Goal: Transaction & Acquisition: Purchase product/service

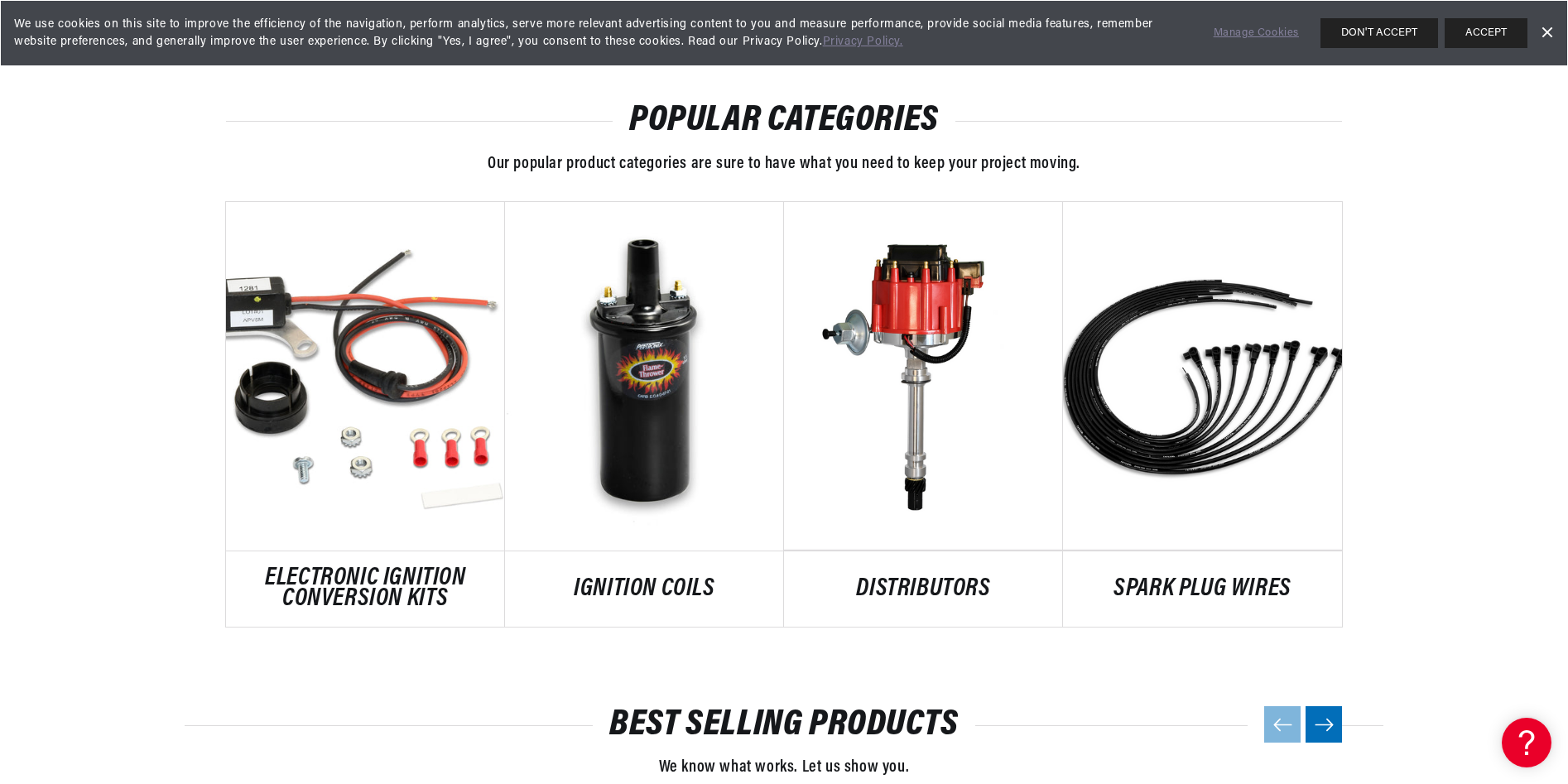
scroll to position [828, 0]
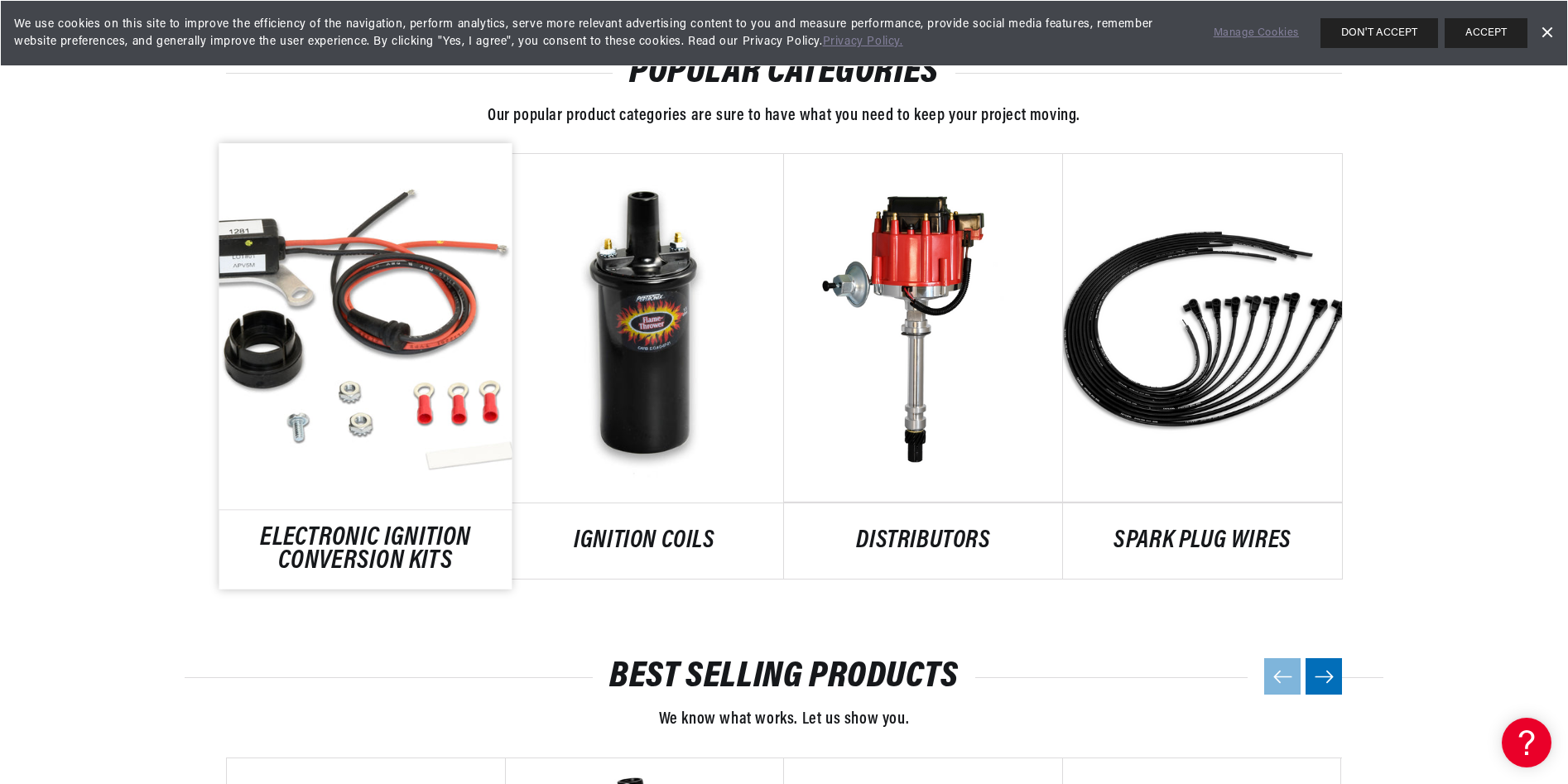
click at [393, 530] on link "ELECTRONIC IGNITION CONVERSION KITS" at bounding box center [366, 550] width 293 height 44
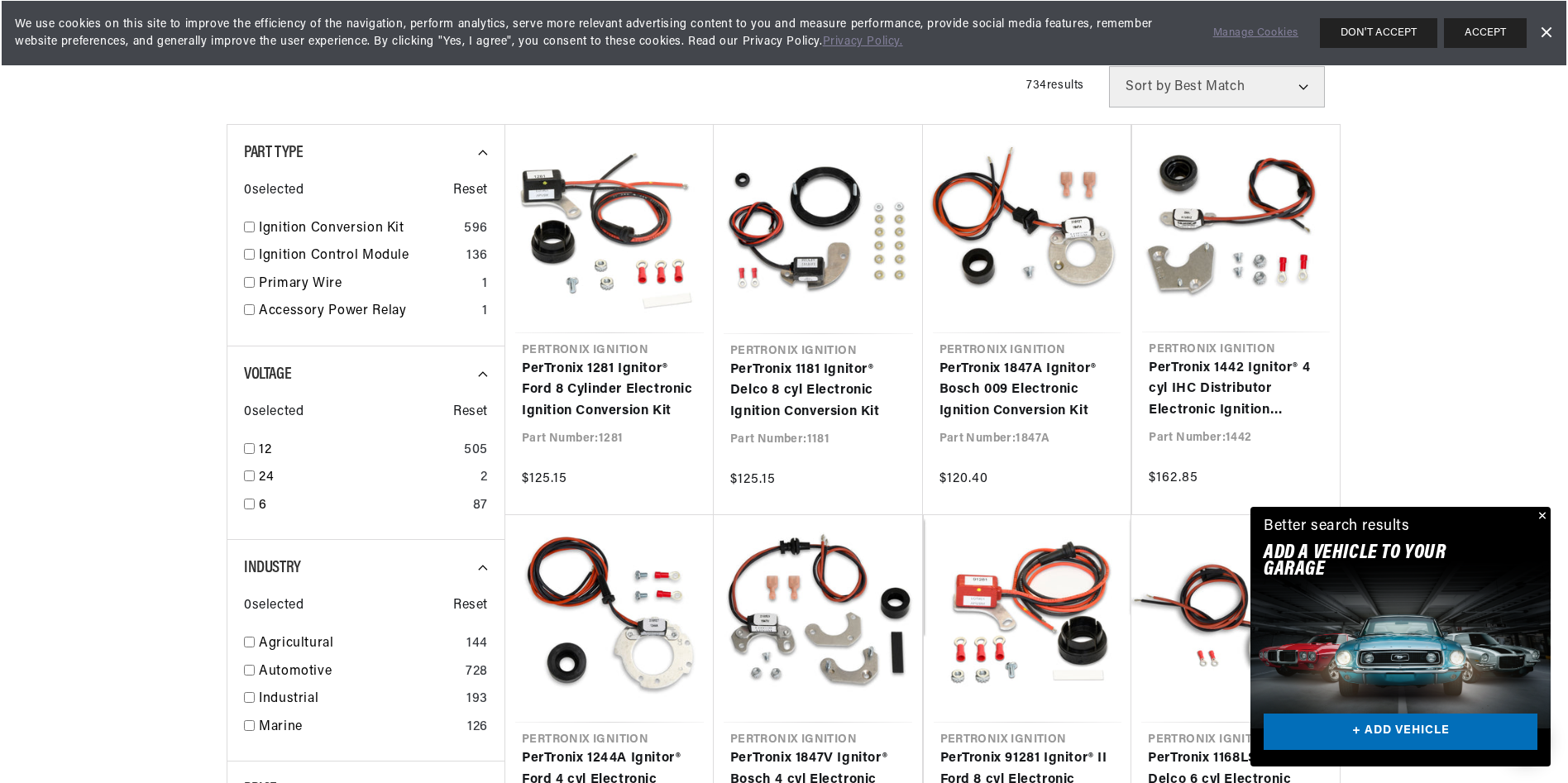
scroll to position [330, 0]
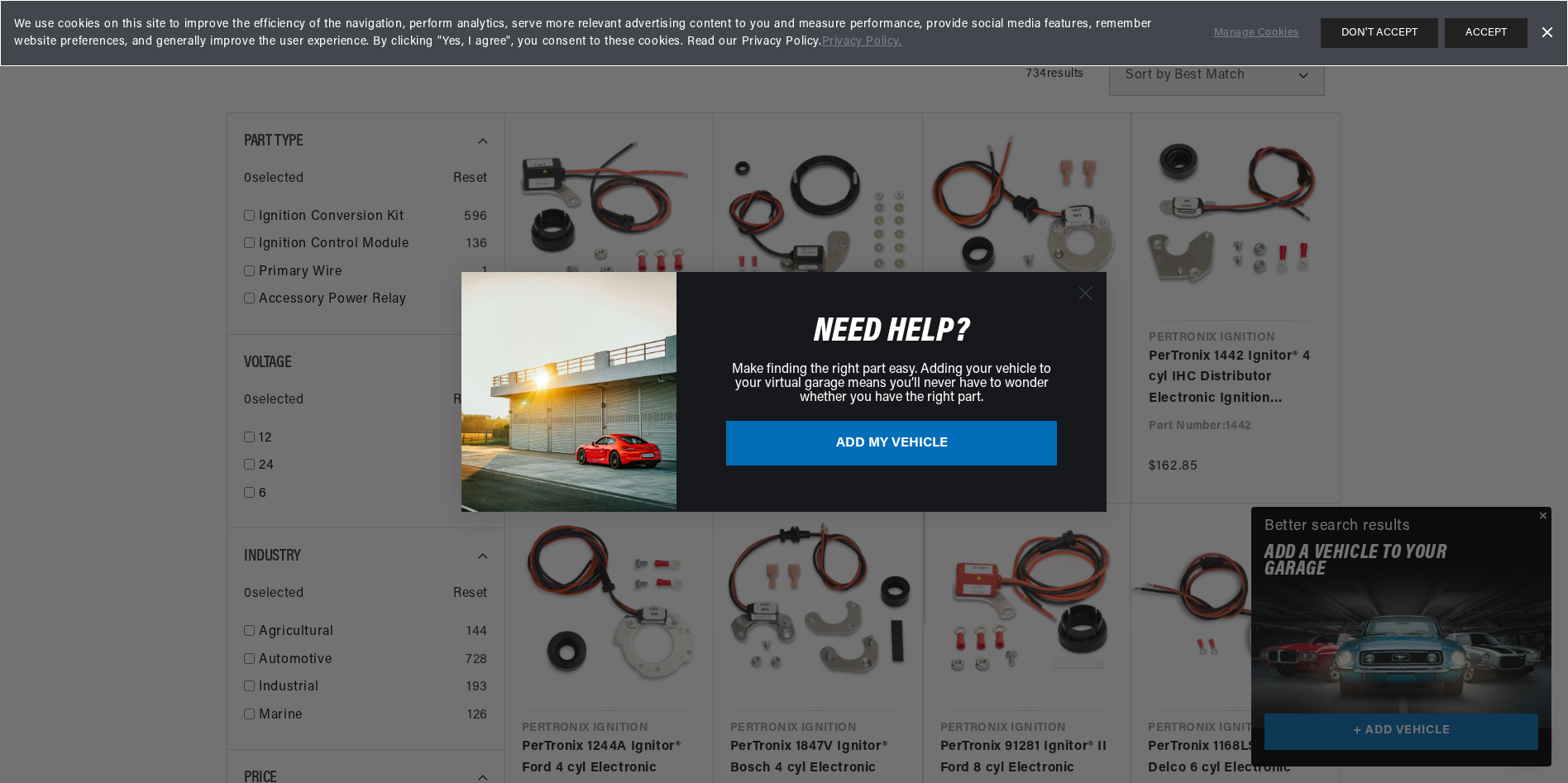
click at [1544, 516] on div "Close dialog NEED HELP? Make finding the right part easy. Adding your vehicle t…" at bounding box center [784, 391] width 1568 height 783
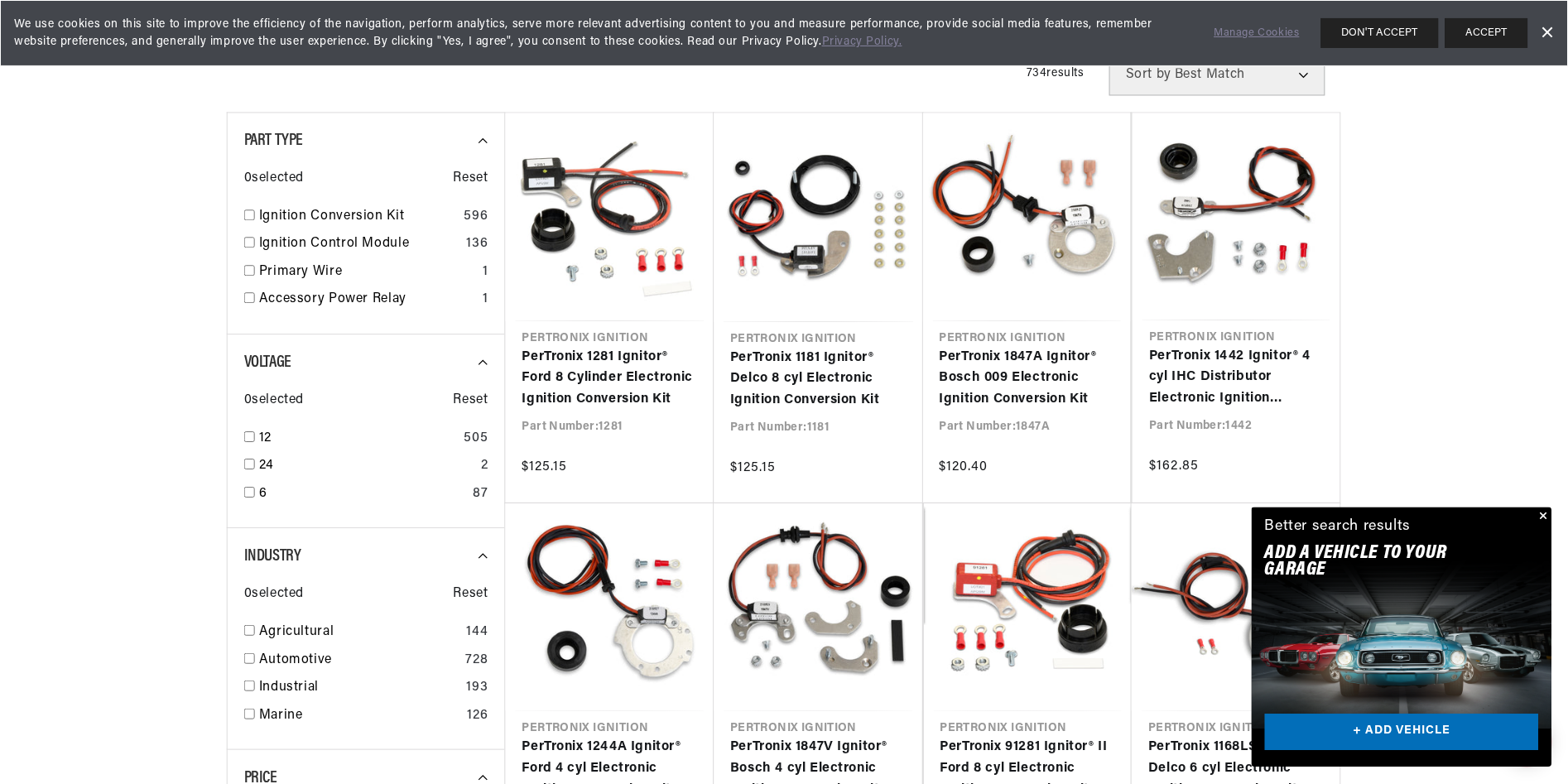
scroll to position [0, 502]
click at [1546, 514] on button "Close" at bounding box center [1541, 517] width 20 height 20
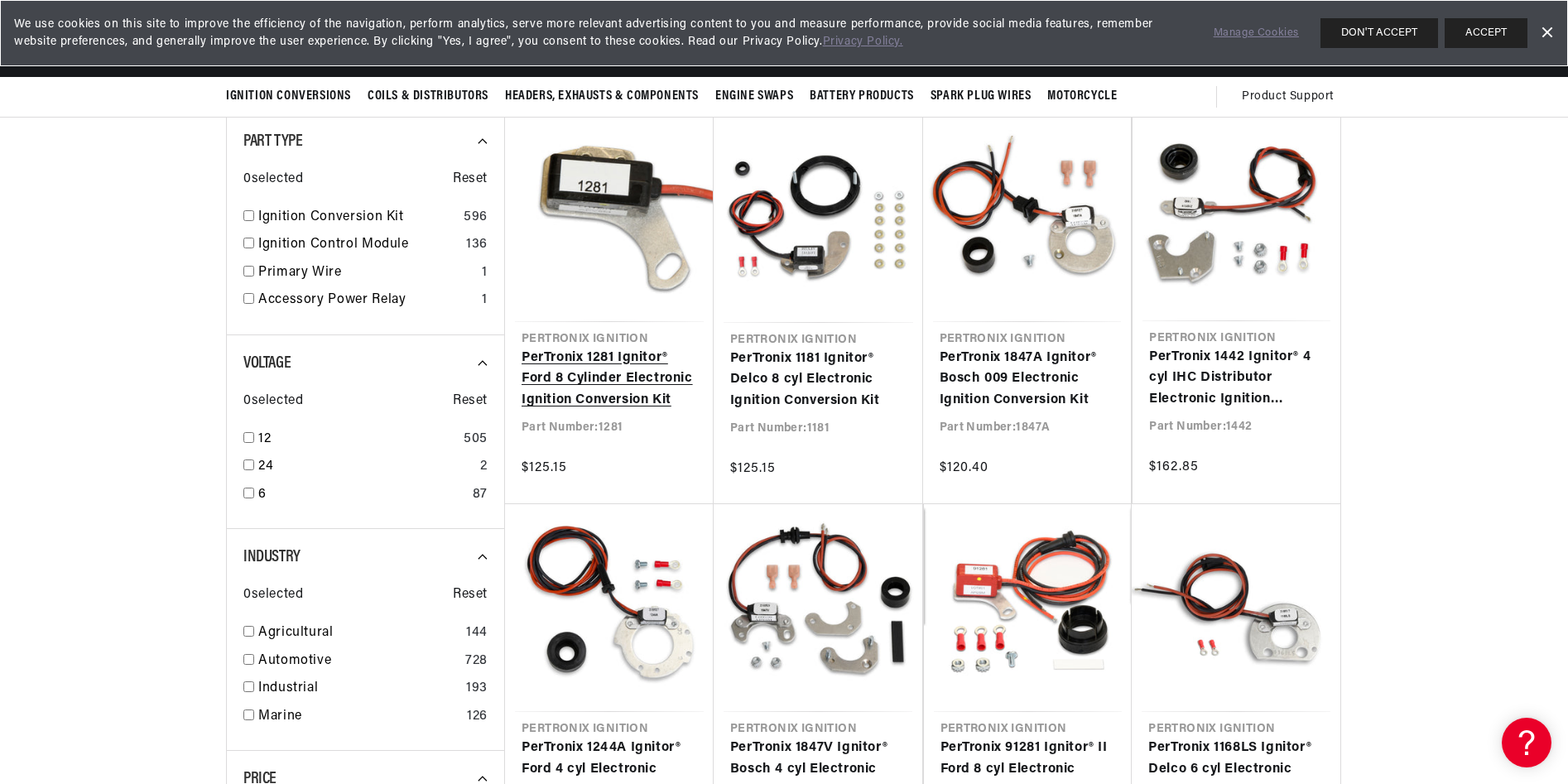
scroll to position [0, 0]
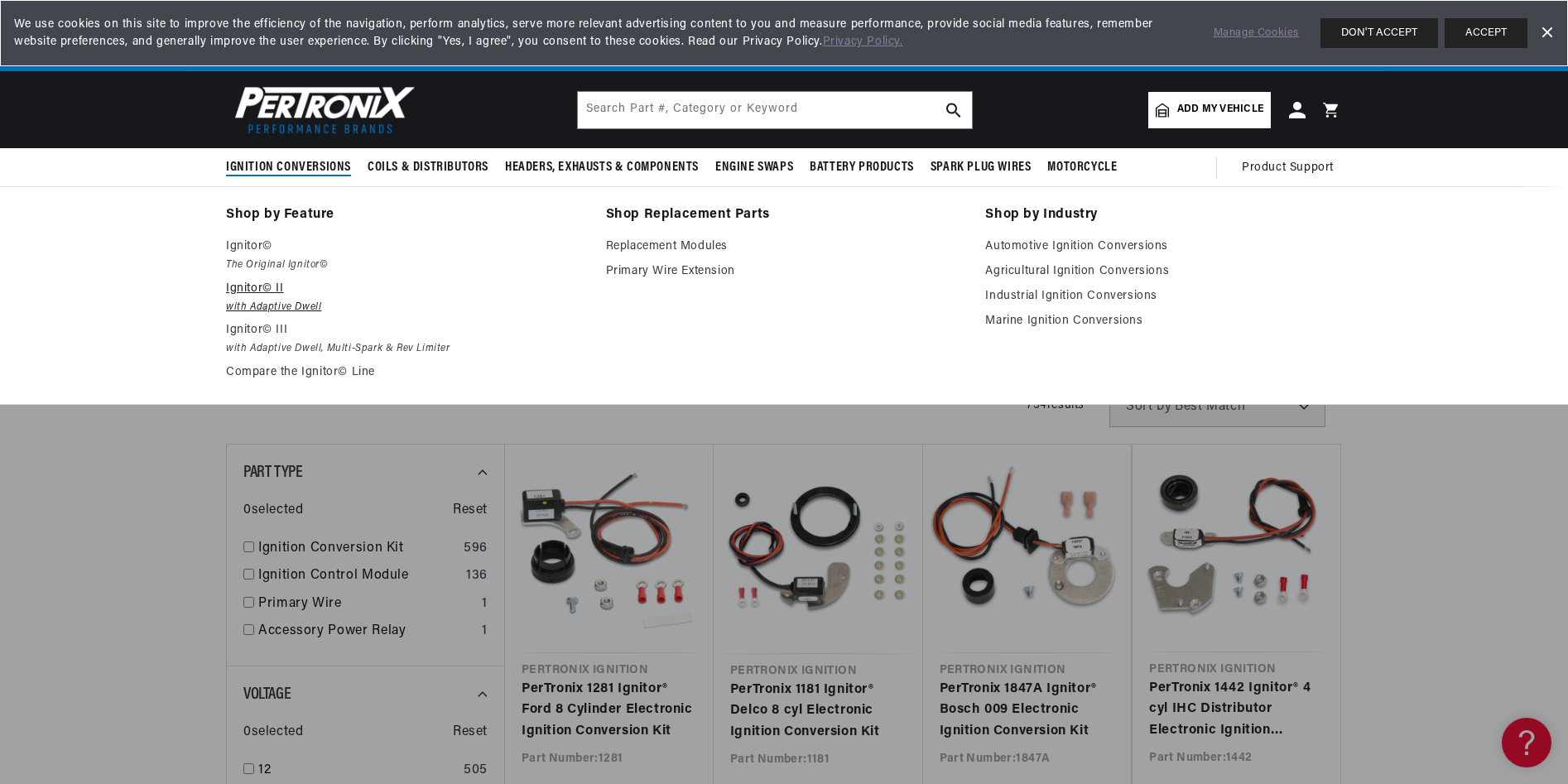
click at [258, 290] on p "Ignitor© II" at bounding box center [404, 288] width 357 height 20
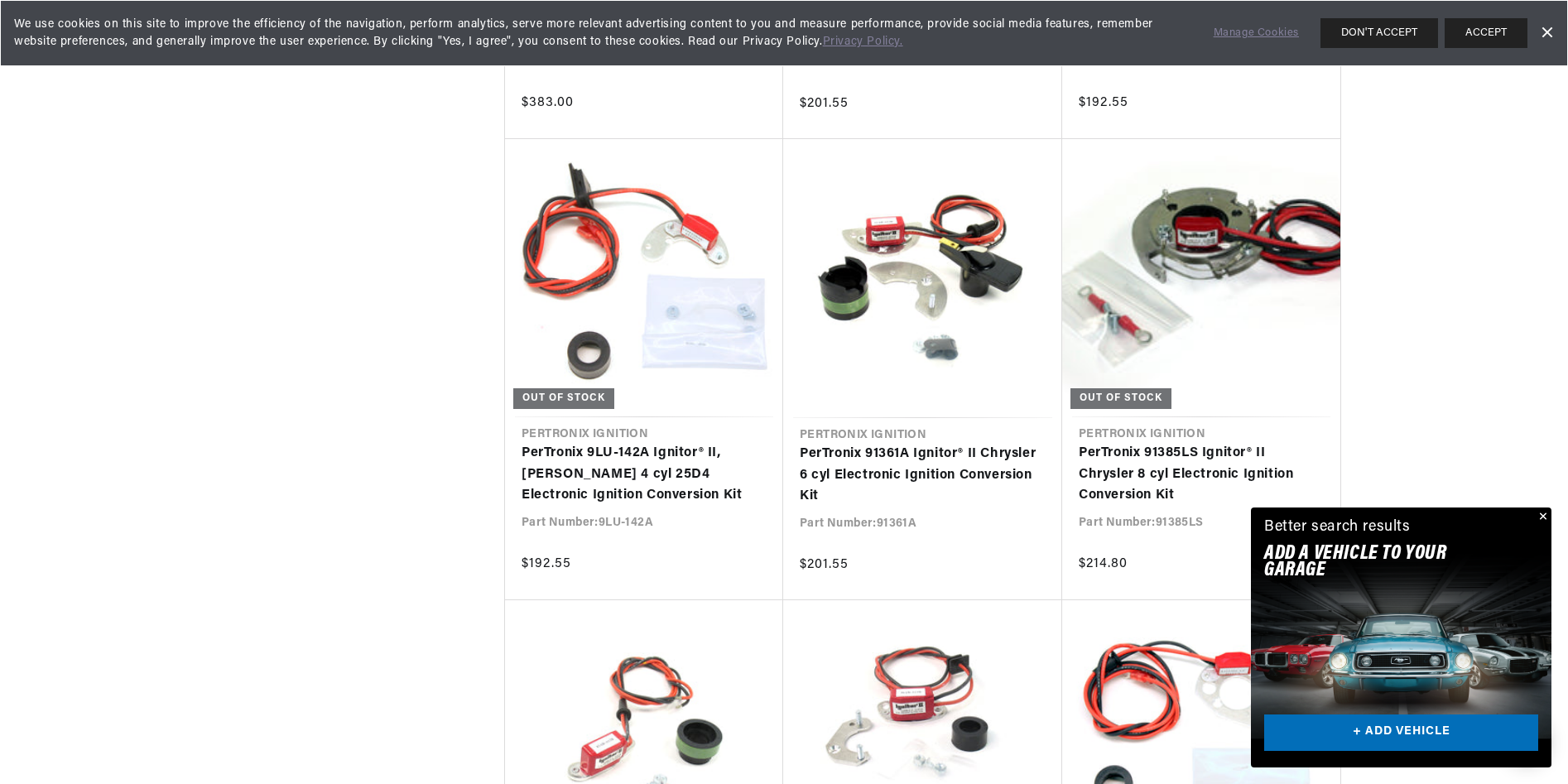
scroll to position [3644, 0]
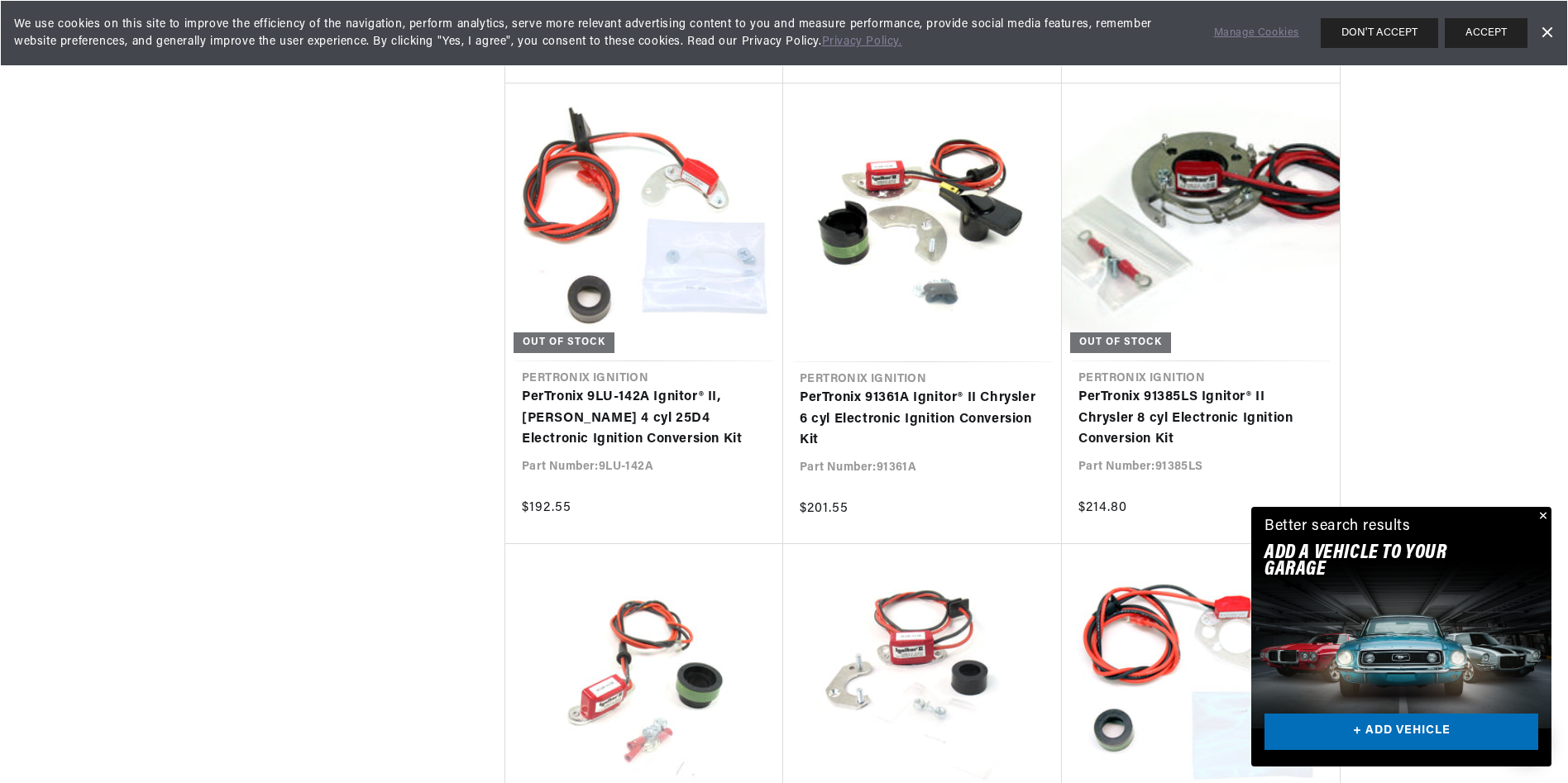
click at [1546, 517] on div "Close dialog FIND THE RIGHT PARTS Take our quick quiz using the button below, a…" at bounding box center [784, 391] width 1568 height 783
click at [1538, 515] on button "Close" at bounding box center [1539, 517] width 20 height 20
